Goal: Task Accomplishment & Management: Use online tool/utility

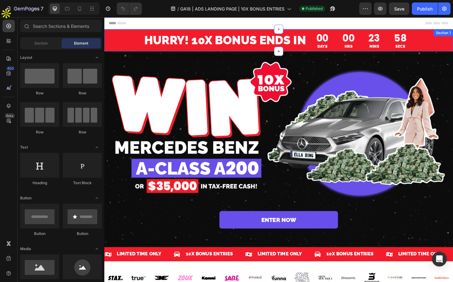
click at [119, 40] on div "HURRY! 10X BONUS ENDS IN Heading 00 DAYS 00 HRS 23 MINS 58 SECS Countdown Timer…" at bounding box center [290, 42] width 372 height 24
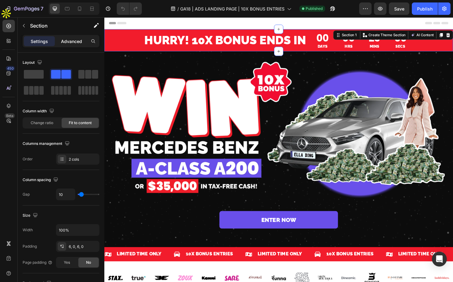
click at [71, 42] on p "Advanced" at bounding box center [71, 41] width 21 height 7
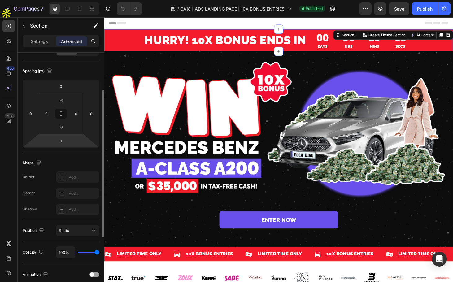
scroll to position [60, 0]
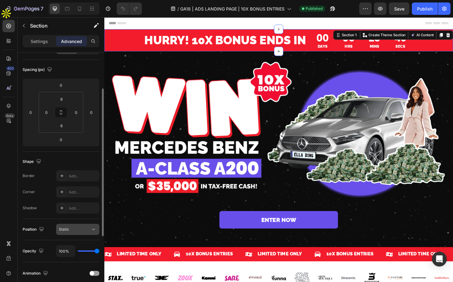
click at [94, 229] on icon at bounding box center [93, 230] width 6 height 6
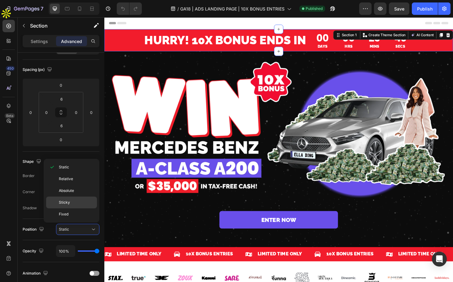
click at [78, 201] on p "Sticky" at bounding box center [76, 203] width 35 height 6
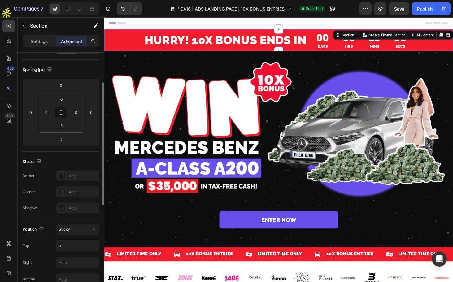
click at [84, 227] on div "Sticky" at bounding box center [75, 230] width 32 height 6
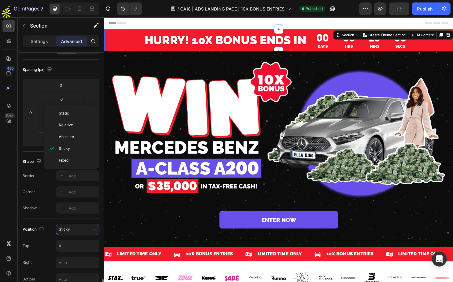
scroll to position [192, 0]
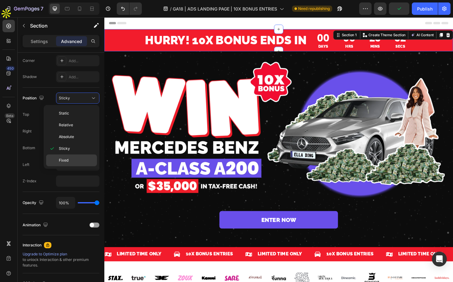
click at [77, 162] on p "Fixed" at bounding box center [76, 161] width 35 height 6
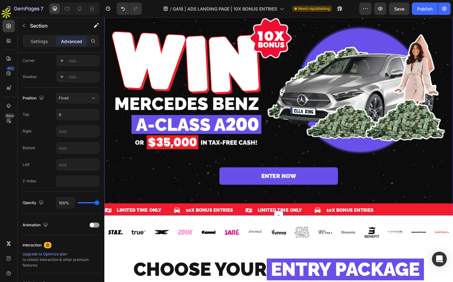
scroll to position [0, 0]
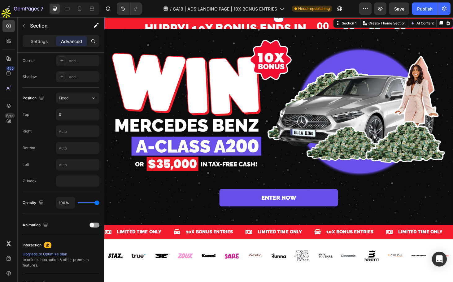
click at [120, 25] on div "HURRY! 10X BONUS ENDS IN Heading 00 DAYS 00 HRS 23 MINS 25 SECS Countdown Timer…" at bounding box center [290, 29] width 372 height 24
click at [91, 97] on icon at bounding box center [93, 98] width 6 height 6
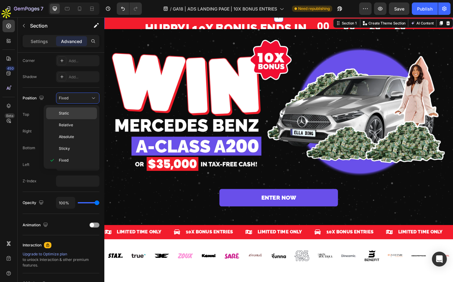
click at [85, 114] on p "Static" at bounding box center [76, 114] width 35 height 6
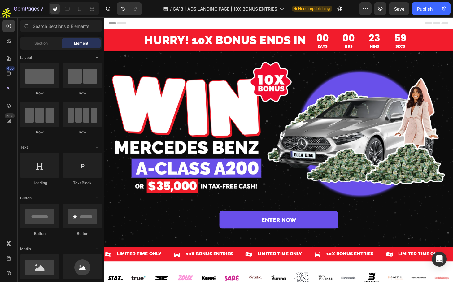
click at [158, 22] on div "Header" at bounding box center [290, 23] width 362 height 12
click at [383, 8] on icon "button" at bounding box center [380, 9] width 6 height 6
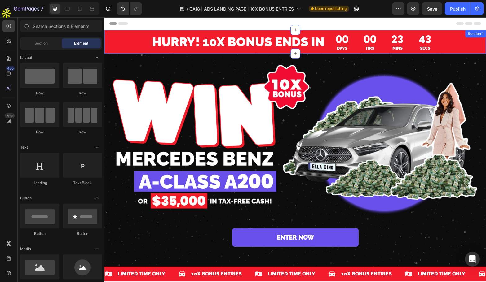
click at [123, 40] on div "HURRY! 10X BONUS ENDS IN Heading 00 DAYS 00 HRS 23 MINS 43 SECS Countdown Timer…" at bounding box center [295, 42] width 382 height 24
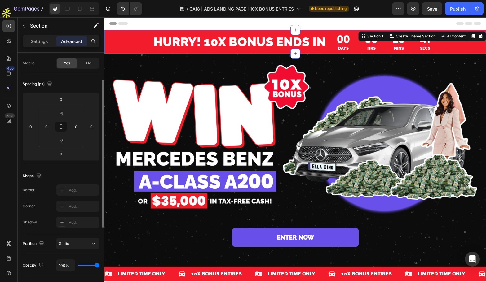
scroll to position [104, 0]
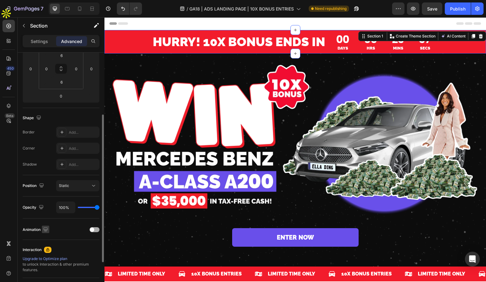
click at [48, 230] on icon "button" at bounding box center [45, 230] width 6 height 6
click at [48, 229] on icon "button" at bounding box center [45, 230] width 6 height 6
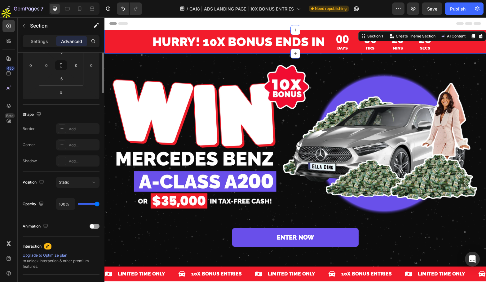
scroll to position [0, 0]
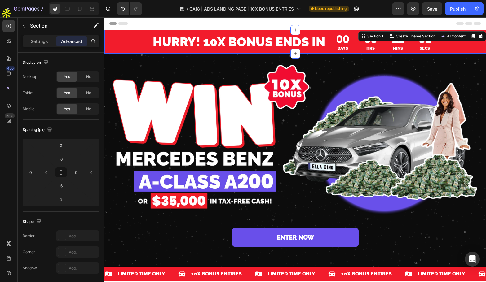
click at [134, 42] on div "HURRY! 10X BONUS ENDS IN Heading 00 DAYS 00 HRS 22 MINS 02 SECS Countdown Timer…" at bounding box center [295, 42] width 382 height 24
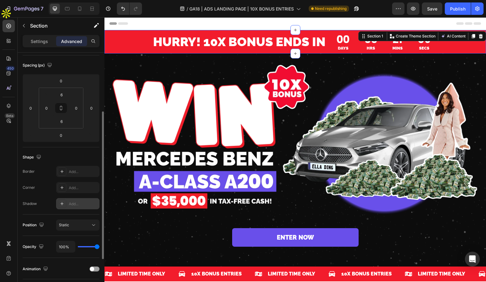
scroll to position [77, 0]
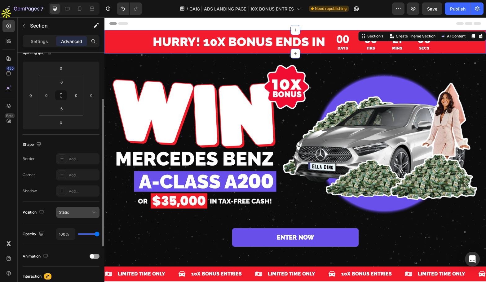
click at [90, 211] on icon at bounding box center [93, 213] width 6 height 6
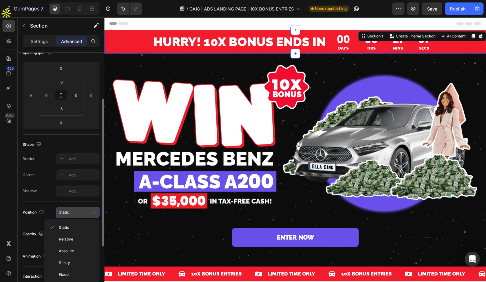
click at [90, 211] on icon at bounding box center [93, 213] width 6 height 6
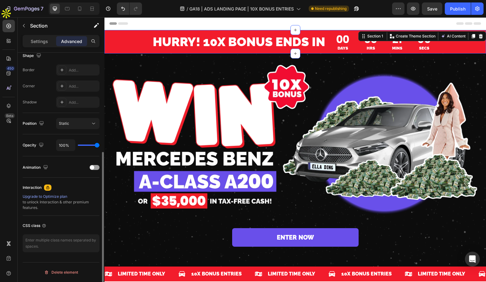
scroll to position [156, 0]
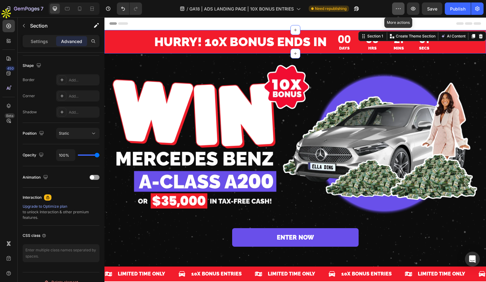
click at [402, 11] on button "button" at bounding box center [398, 8] width 12 height 12
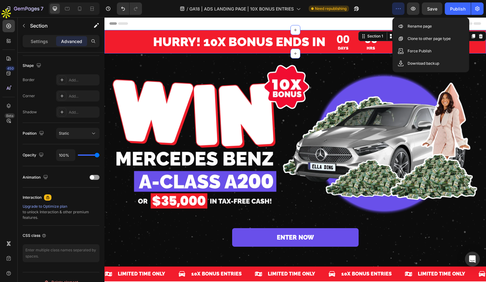
click at [399, 11] on icon "button" at bounding box center [398, 9] width 6 height 6
